Goal: Information Seeking & Learning: Learn about a topic

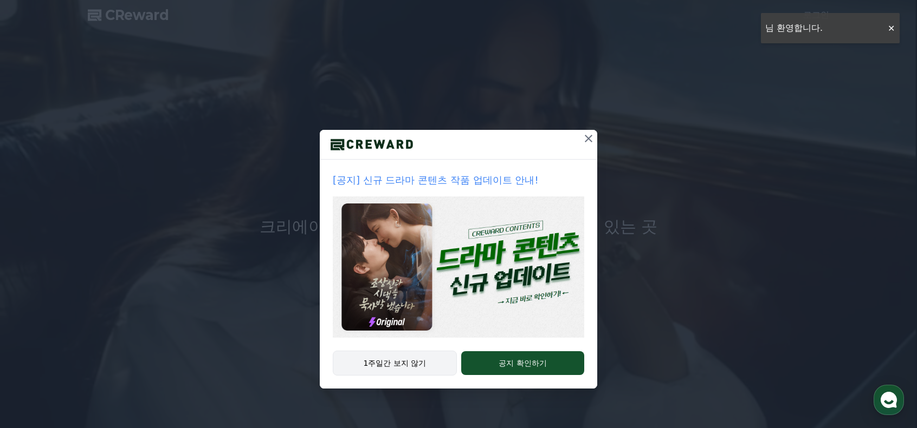
click at [425, 367] on button "1주일간 보지 않기" at bounding box center [395, 363] width 124 height 25
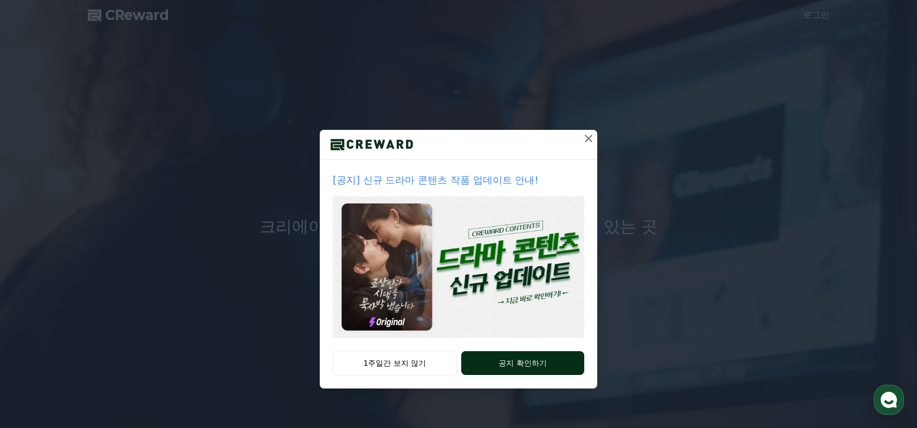
click at [485, 361] on button "공지 확인하기" at bounding box center [522, 364] width 123 height 24
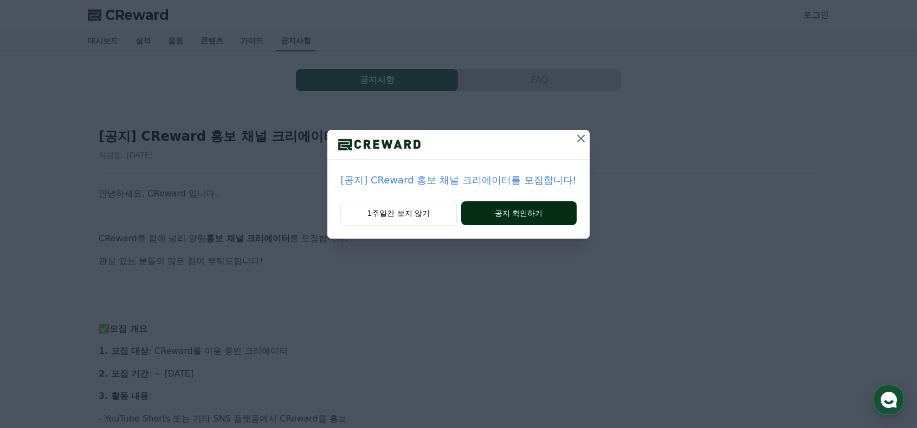
click at [486, 216] on button "공지 확인하기" at bounding box center [518, 214] width 115 height 24
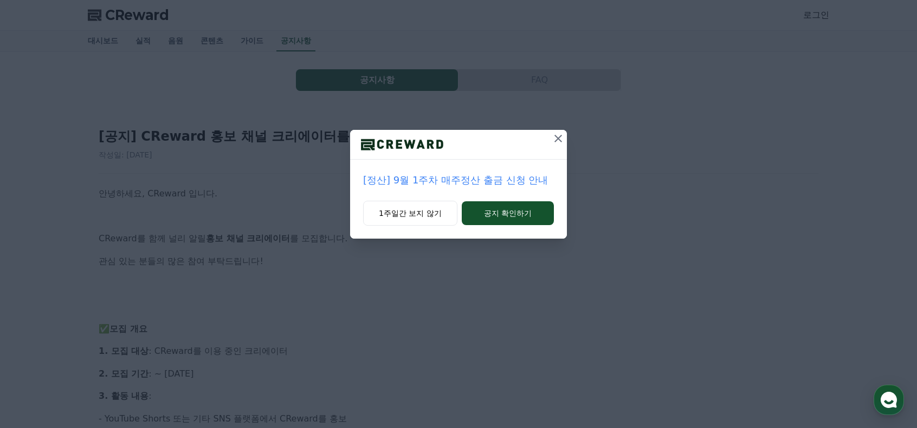
click at [557, 142] on icon at bounding box center [557, 138] width 13 height 13
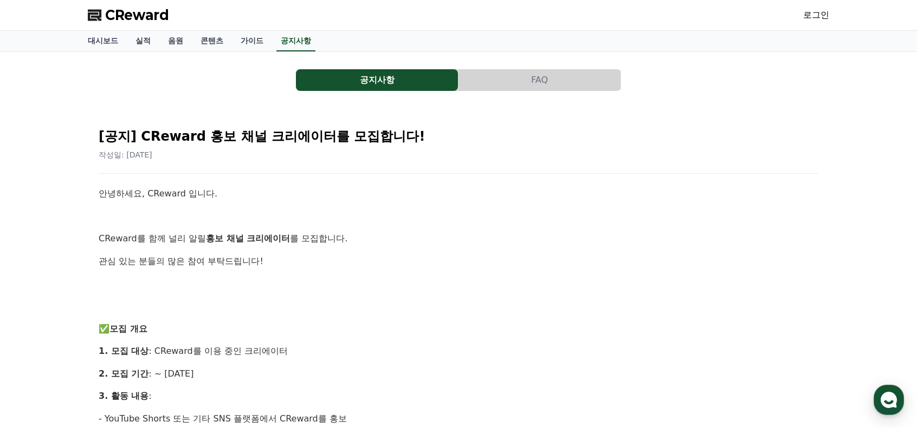
scroll to position [54, 0]
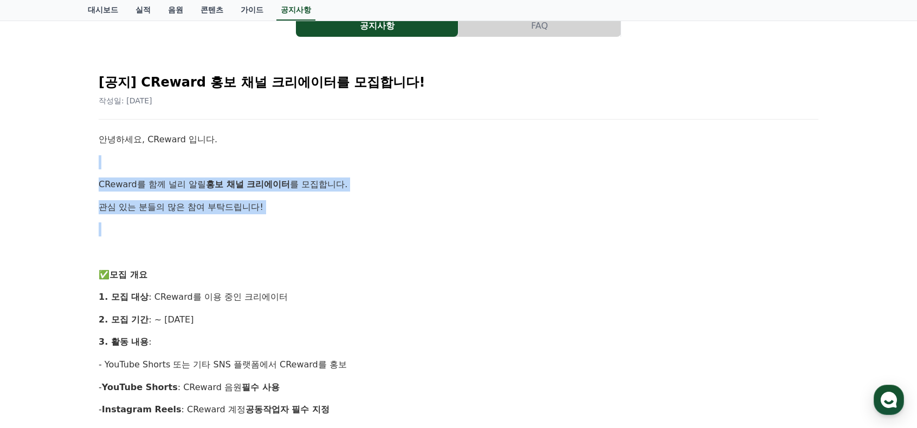
drag, startPoint x: 224, startPoint y: 177, endPoint x: 232, endPoint y: 225, distance: 48.3
click at [232, 226] on p at bounding box center [458, 230] width 719 height 14
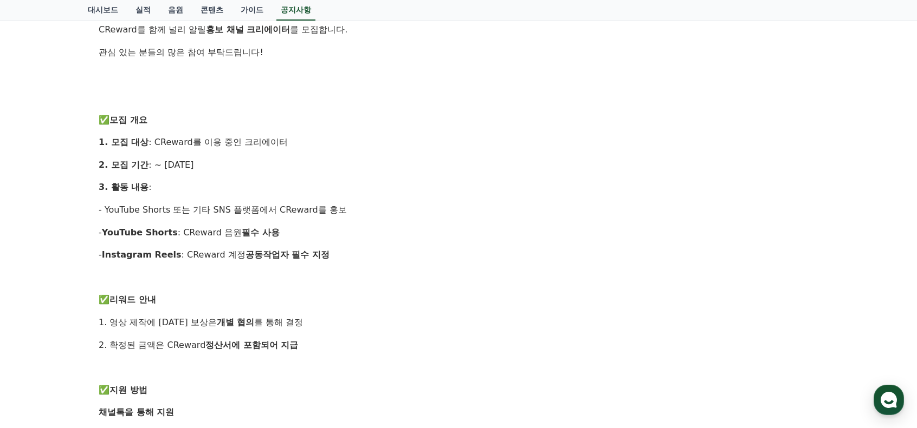
scroll to position [217, 0]
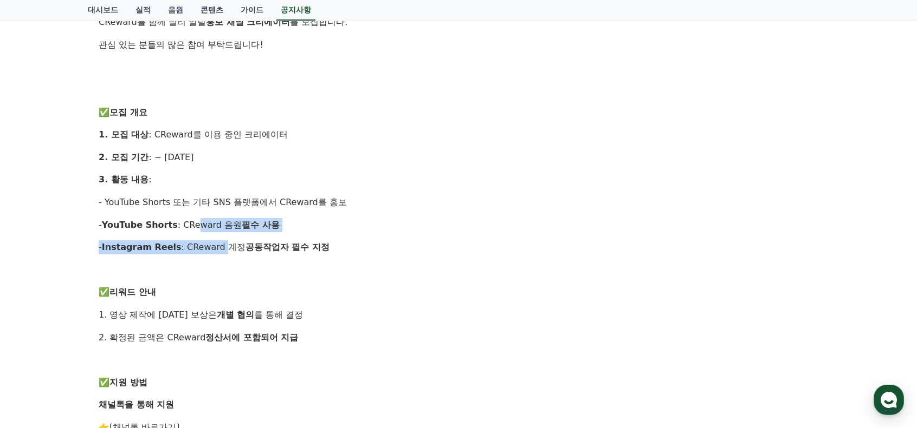
drag, startPoint x: 192, startPoint y: 223, endPoint x: 215, endPoint y: 250, distance: 35.3
click at [215, 249] on div "안녕하세요, CReward 입니다. CReward를 함께 널리 알릴 홍보 채널 크리에이터 를 모집합니다. 관심 있는 분들의 많은 참여 부탁드립…" at bounding box center [458, 348] width 719 height 757
click at [215, 250] on p "- Instagram Reels : CReward 계정 공동작업자 필수 지정" at bounding box center [458, 248] width 719 height 14
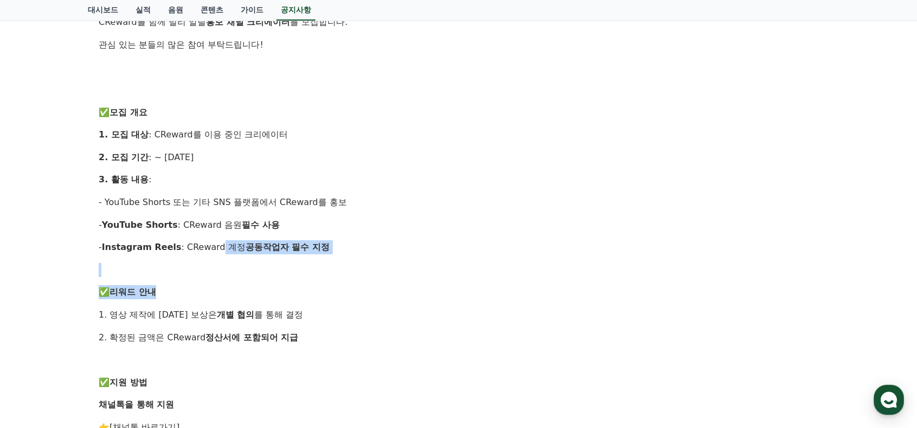
drag, startPoint x: 211, startPoint y: 272, endPoint x: 211, endPoint y: 287, distance: 14.1
click at [211, 286] on div "안녕하세요, CReward 입니다. CReward를 함께 널리 알릴 홍보 채널 크리에이터 를 모집합니다. 관심 있는 분들의 많은 참여 부탁드립…" at bounding box center [458, 348] width 719 height 757
click at [211, 287] on p "✅ 리워드 안내" at bounding box center [458, 292] width 719 height 14
drag, startPoint x: 207, startPoint y: 248, endPoint x: 204, endPoint y: 281, distance: 33.7
click at [204, 277] on div "안녕하세요, CReward 입니다. CReward를 함께 널리 알릴 홍보 채널 크리에이터 를 모집합니다. 관심 있는 분들의 많은 참여 부탁드립…" at bounding box center [458, 348] width 719 height 757
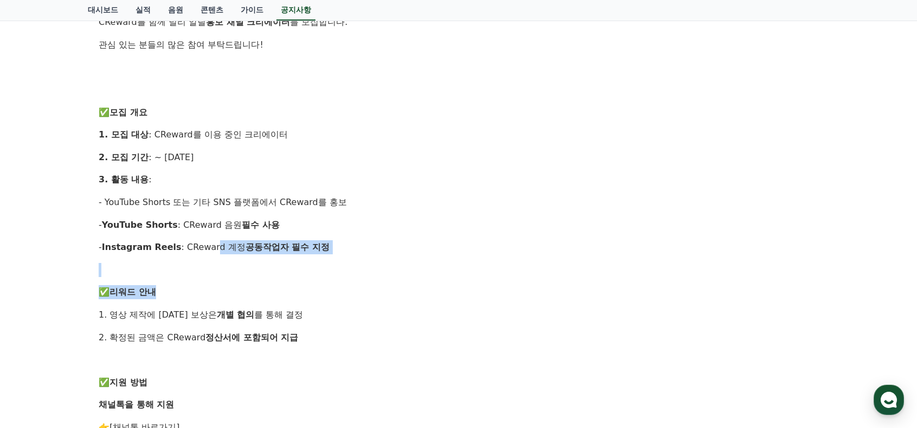
click at [204, 281] on div "안녕하세요, CReward 입니다. CReward를 함께 널리 알릴 홍보 채널 크리에이터 를 모집합니다. 관심 있는 분들의 많은 참여 부탁드립…" at bounding box center [458, 348] width 719 height 757
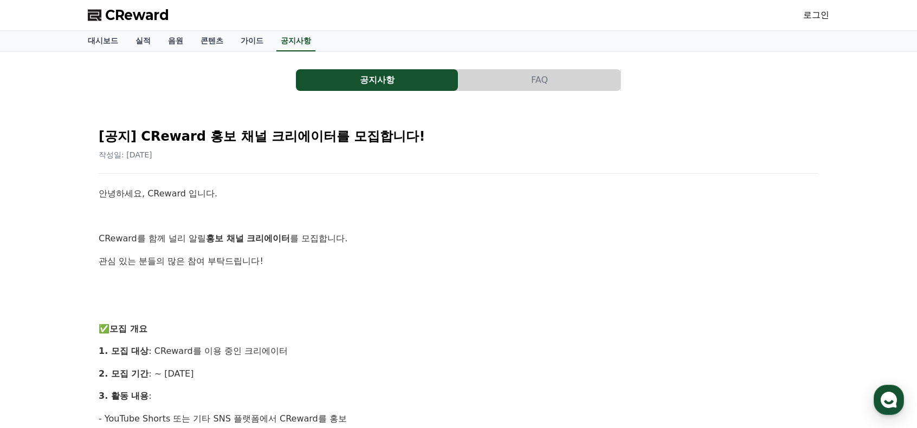
scroll to position [0, 0]
click at [378, 82] on button "공지사항" at bounding box center [377, 80] width 162 height 22
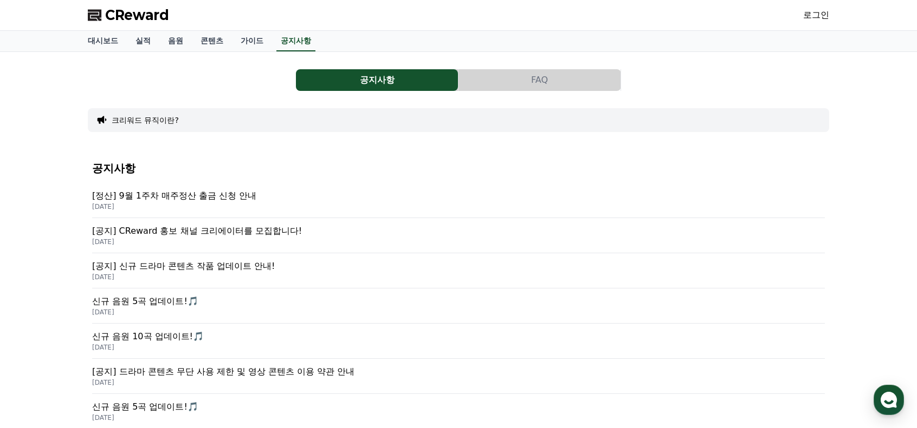
click at [221, 200] on p "[정산] 9월 1주차 매주정산 출금 신청 안내" at bounding box center [458, 196] width 732 height 13
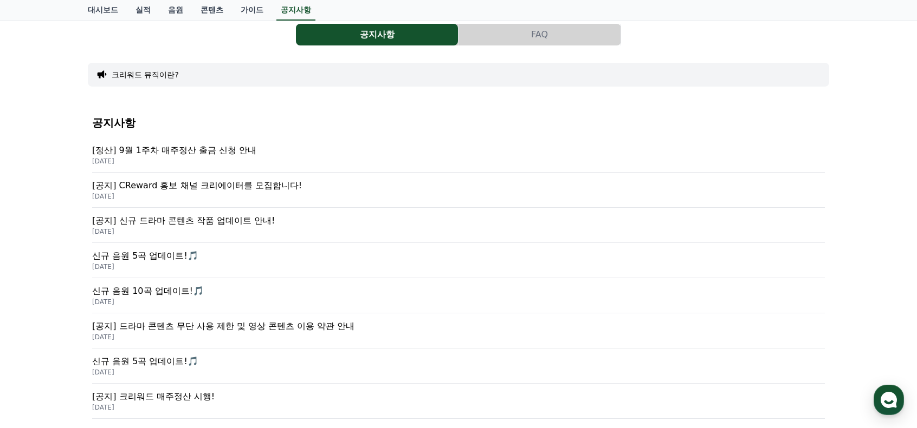
scroll to position [54, 0]
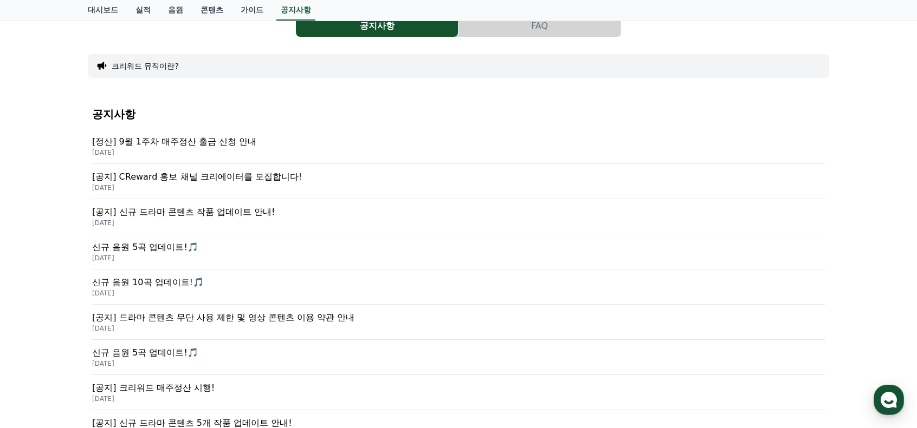
click at [226, 320] on p "[공지] 드라마 콘텐츠 무단 사용 제한 및 영상 콘텐츠 이용 약관 안내" at bounding box center [458, 317] width 732 height 13
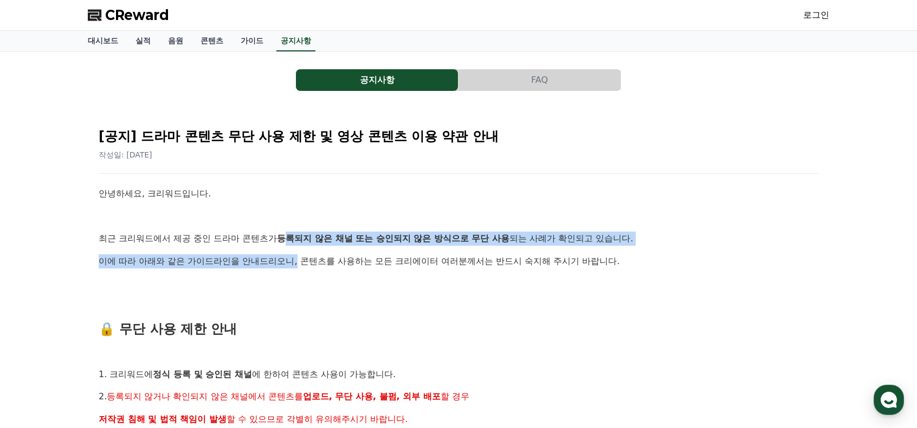
drag, startPoint x: 298, startPoint y: 251, endPoint x: 298, endPoint y: 259, distance: 8.1
click at [298, 259] on p "이에 따라 아래와 같은 가이드라인을 안내드리오니, 콘텐츠를 사용하는 모든 크리에이터 여러분께서는 반드시 숙지해 주시기 바랍니다." at bounding box center [458, 262] width 719 height 14
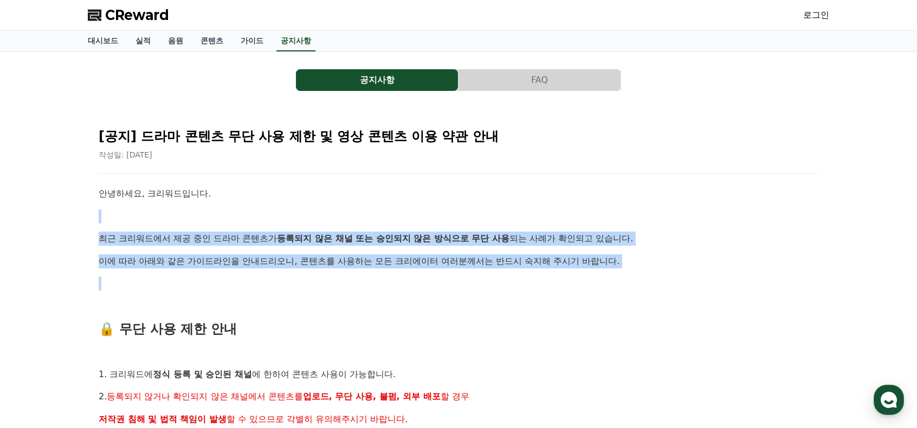
drag, startPoint x: 410, startPoint y: 262, endPoint x: 404, endPoint y: 273, distance: 12.1
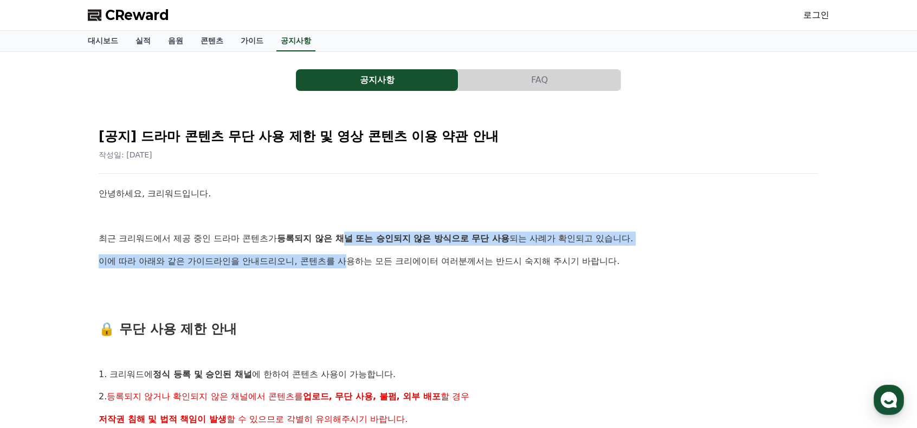
drag, startPoint x: 347, startPoint y: 242, endPoint x: 345, endPoint y: 254, distance: 12.0
click at [345, 255] on p "이에 따라 아래와 같은 가이드라인을 안내드리오니, 콘텐츠를 사용하는 모든 크리에이터 여러분께서는 반드시 숙지해 주시기 바랍니다." at bounding box center [458, 262] width 719 height 14
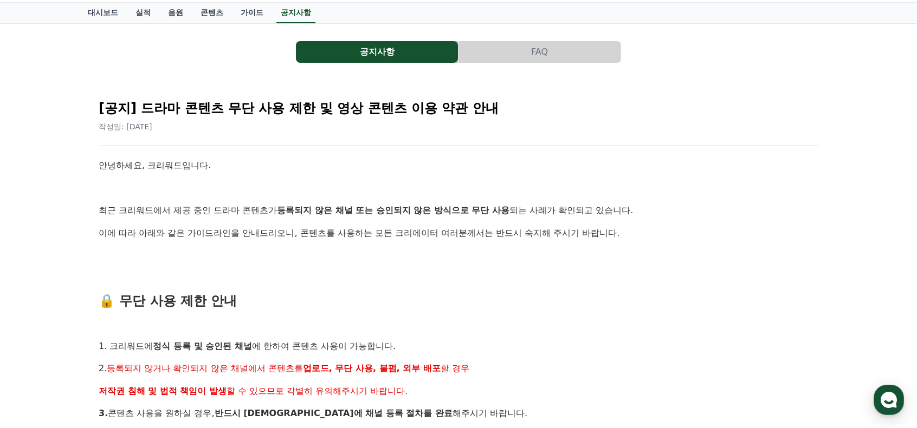
scroll to position [163, 0]
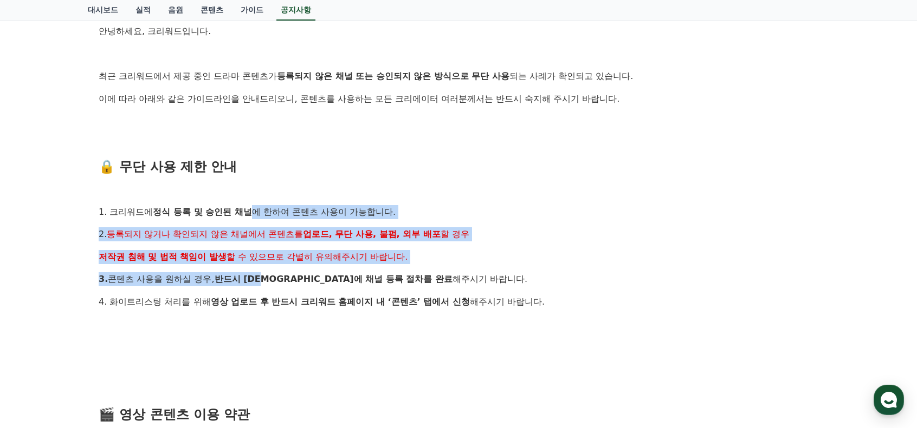
drag, startPoint x: 254, startPoint y: 212, endPoint x: 273, endPoint y: 279, distance: 69.9
click at [273, 279] on strong "반드시 [DEMOGRAPHIC_DATA]에 채널 등록 절차를 완료" at bounding box center [334, 279] width 238 height 10
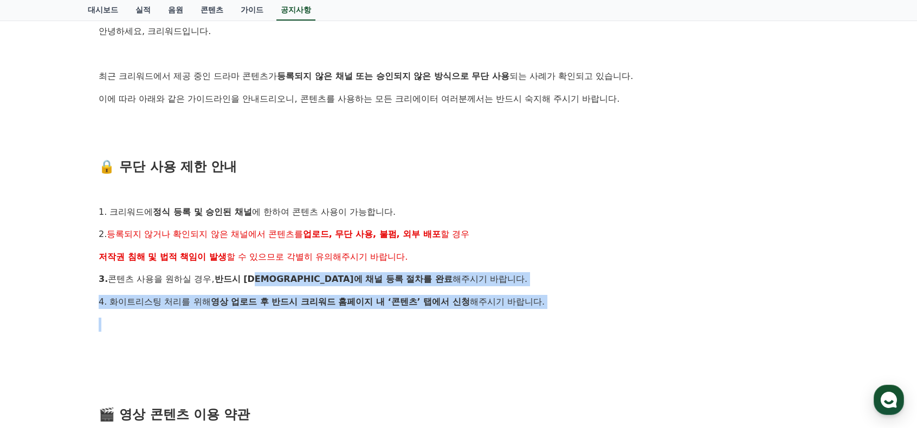
drag, startPoint x: 264, startPoint y: 278, endPoint x: 276, endPoint y: 317, distance: 40.4
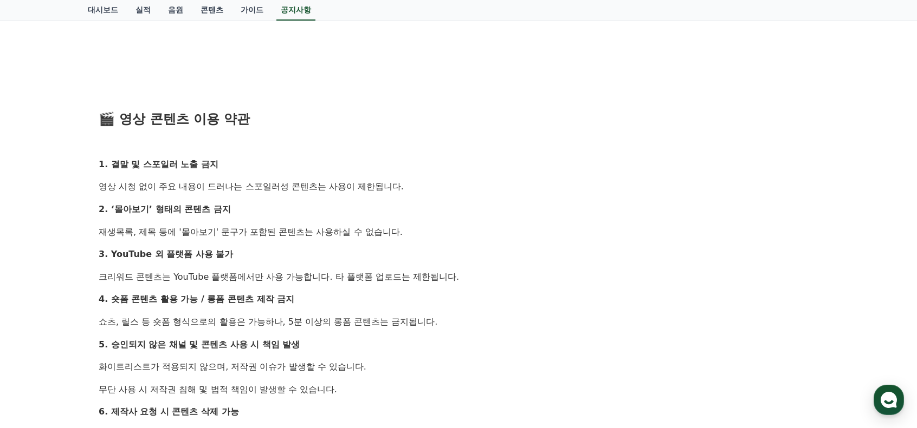
scroll to position [542, 0]
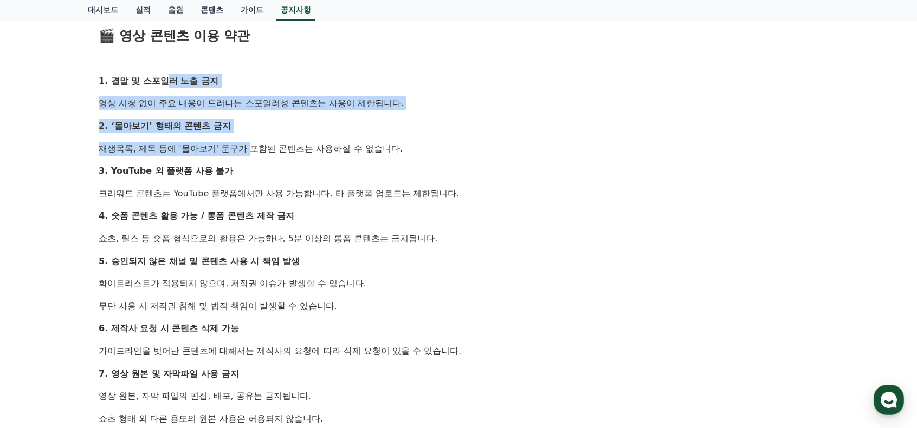
drag, startPoint x: 165, startPoint y: 82, endPoint x: 224, endPoint y: 143, distance: 85.1
click at [224, 143] on div "안녕하세요, 크리워드입니다. 최근 크리워드에서 제공 중인 드라마 콘텐츠가 등록되지 않은 채널 또는 승인되지 않은 방식으로 무단 사용 되는 사례…" at bounding box center [458, 114] width 719 height 939
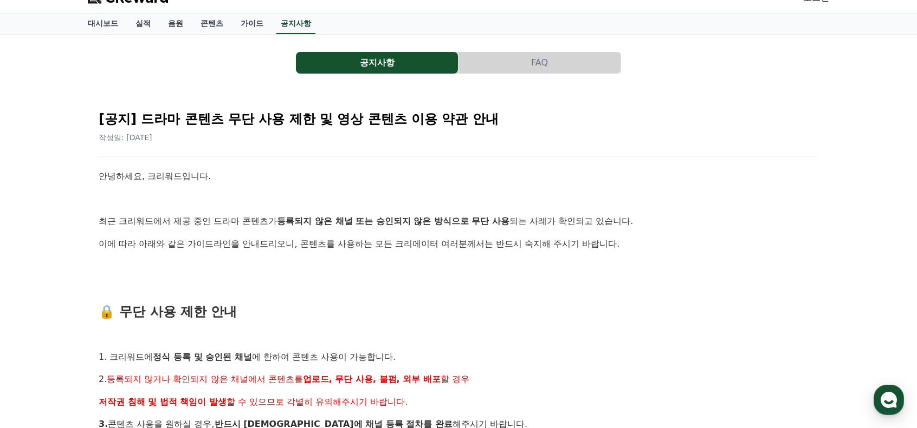
scroll to position [0, 0]
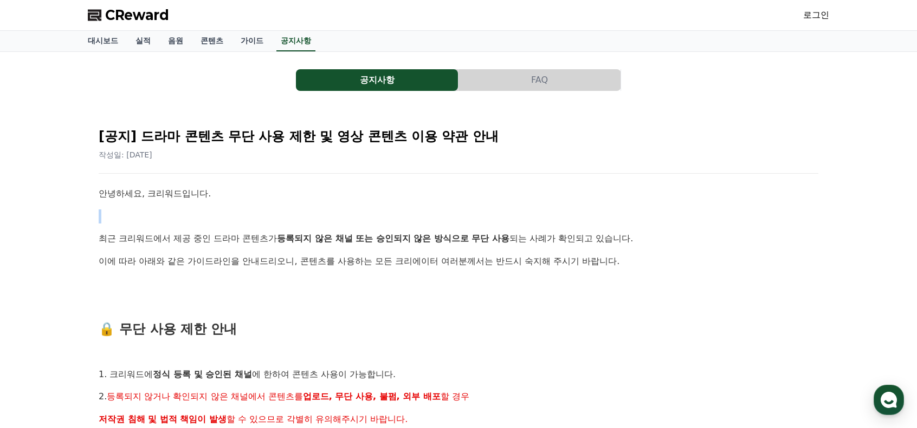
drag, startPoint x: 267, startPoint y: 183, endPoint x: 270, endPoint y: 217, distance: 34.2
click at [270, 217] on p at bounding box center [458, 217] width 719 height 14
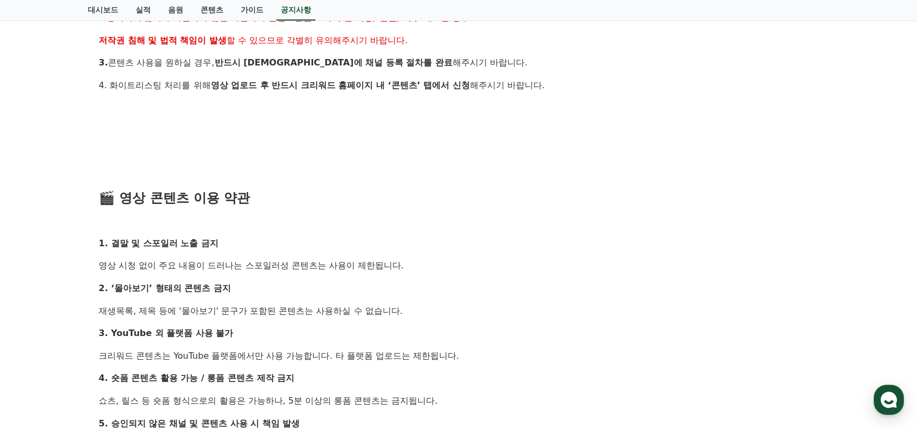
scroll to position [758, 0]
